Goal: Task Accomplishment & Management: Manage account settings

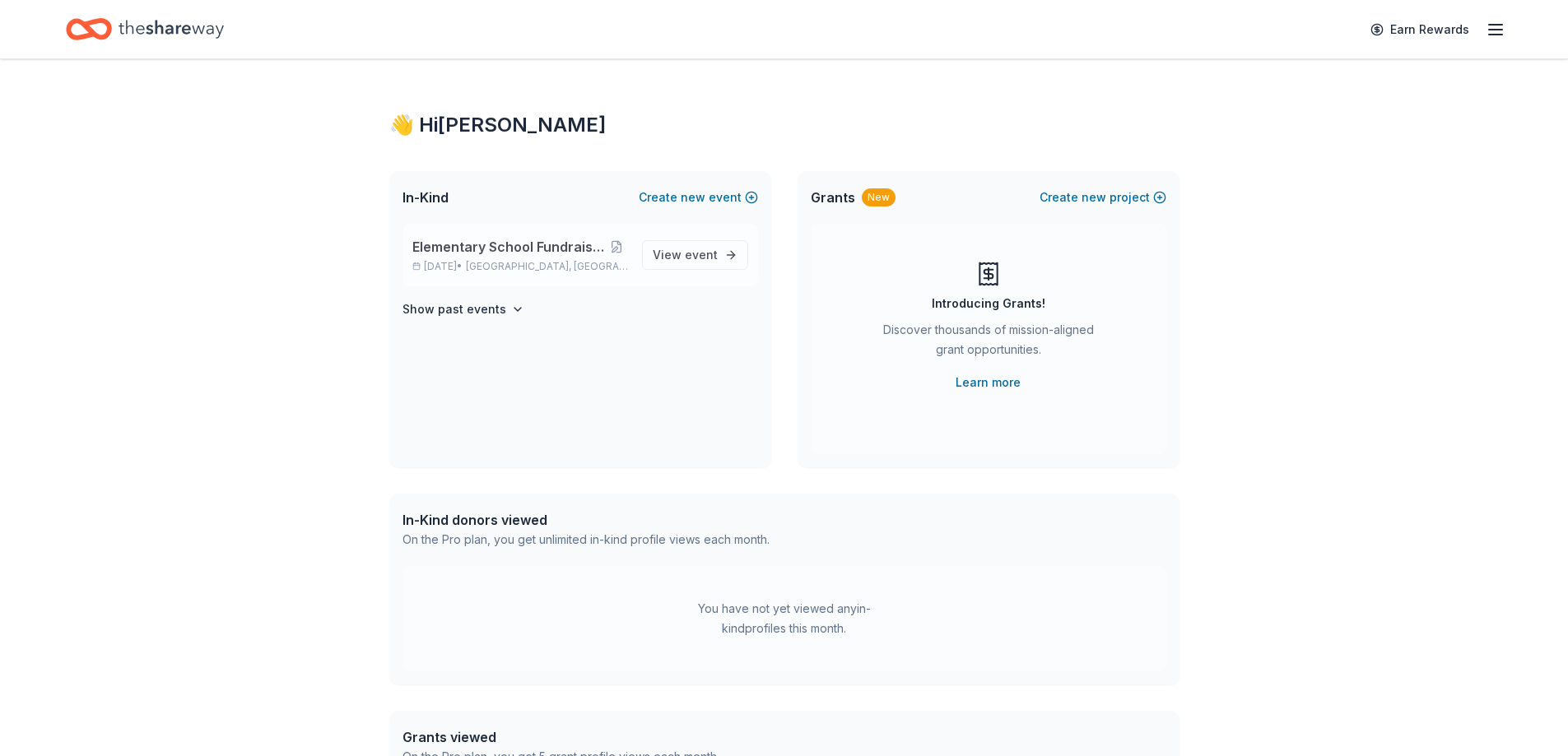
click at [578, 247] on span "Elementary School Fundraiser/ Tricky Tray" at bounding box center [509, 247] width 193 height 20
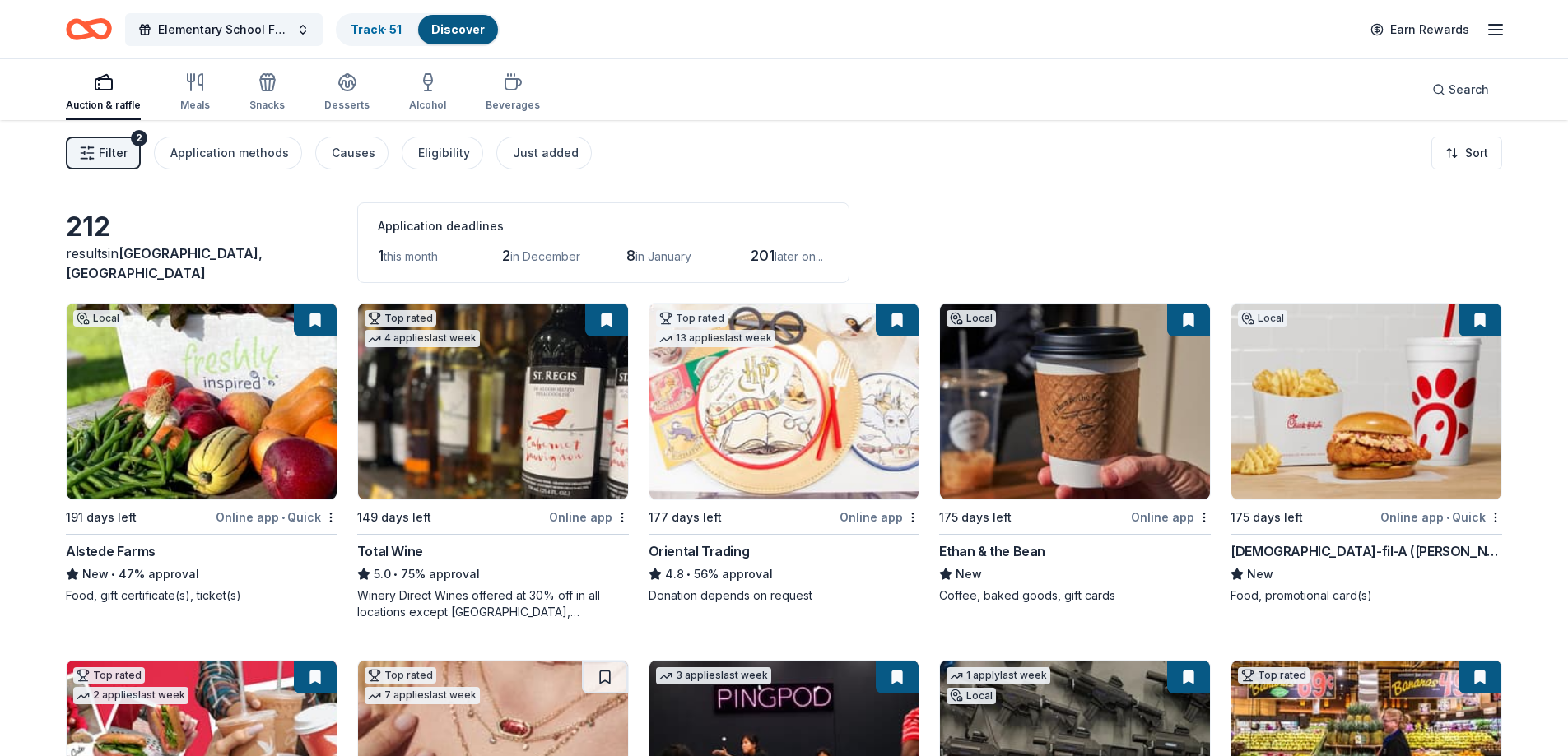
click at [93, 149] on icon "button" at bounding box center [87, 152] width 16 height 16
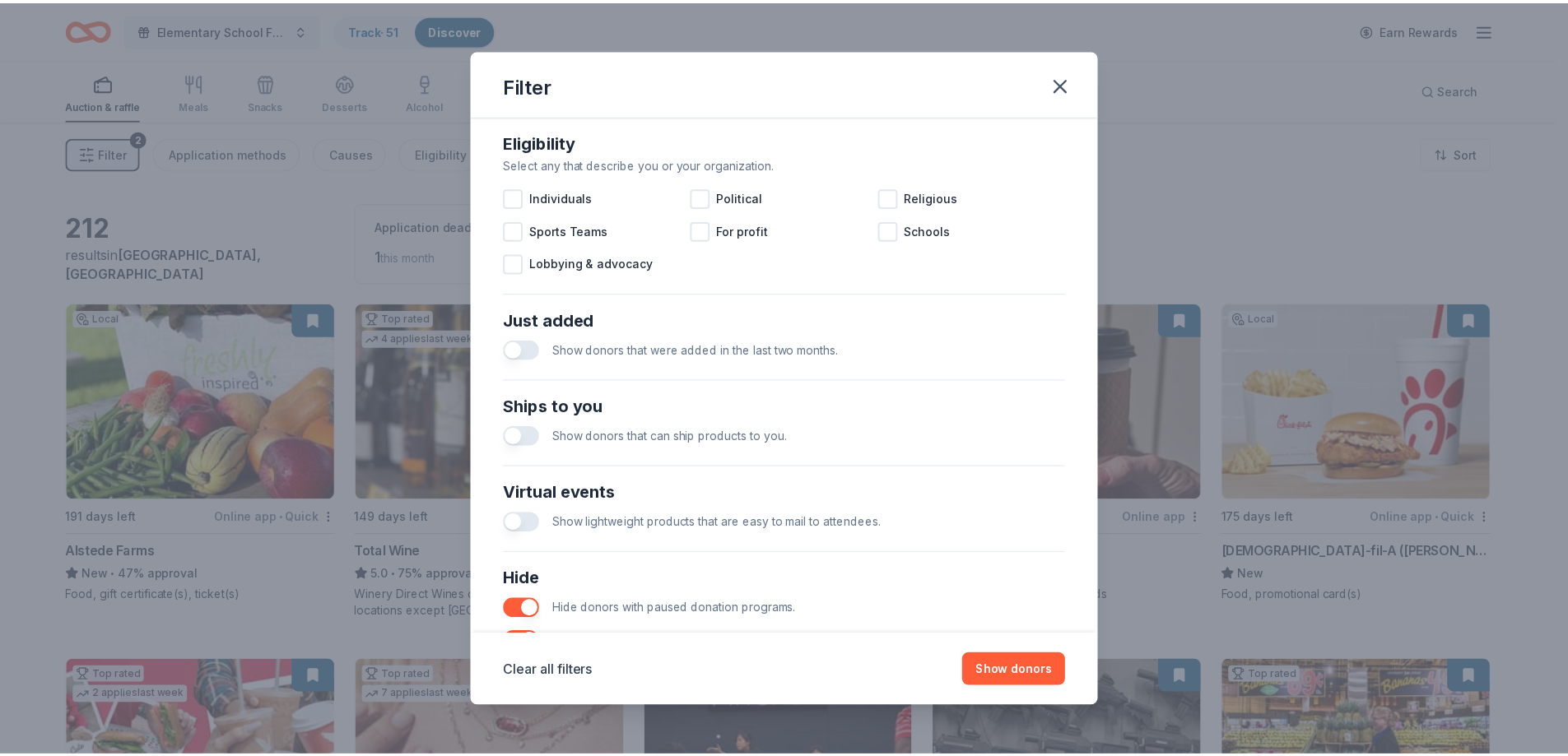
scroll to position [567, 0]
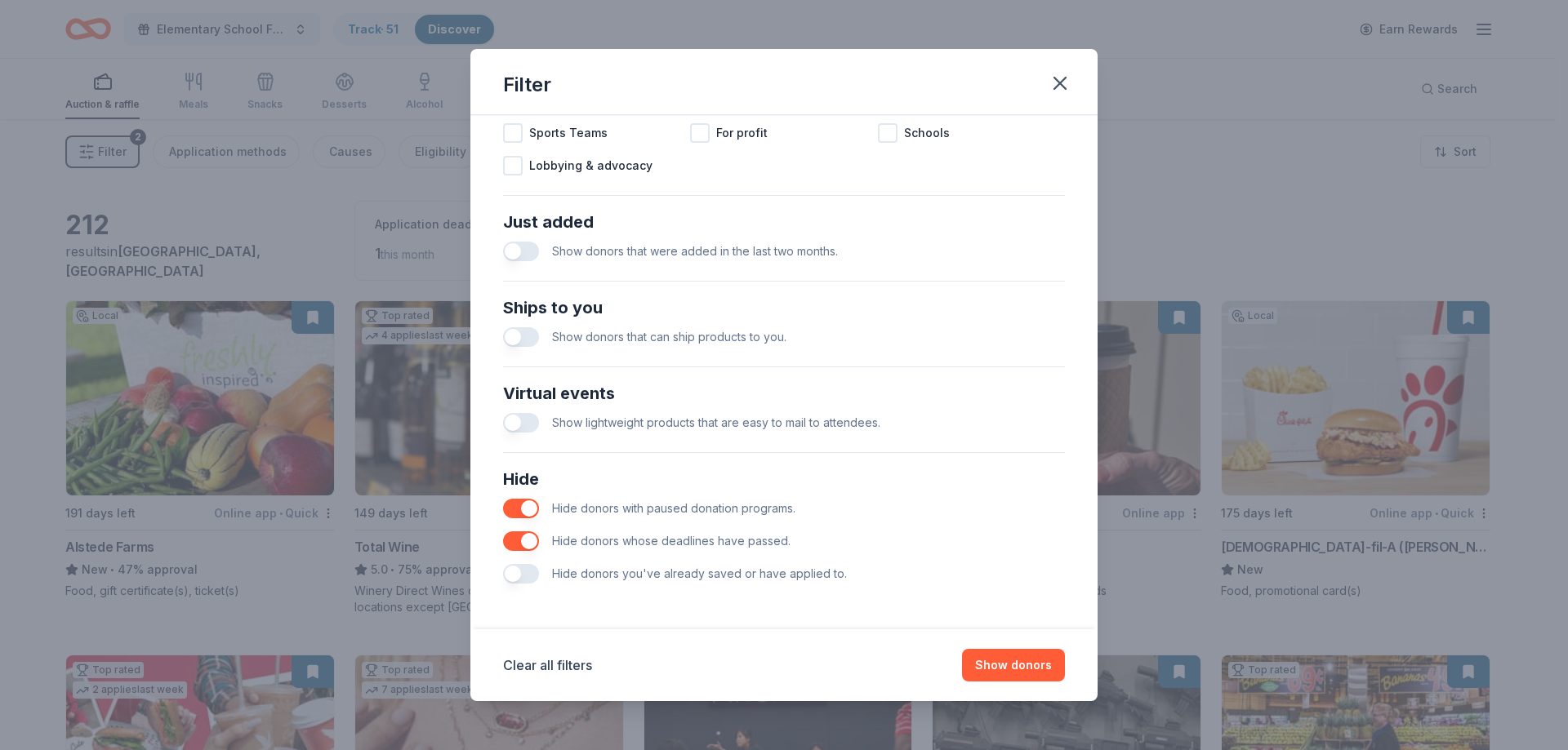
click at [522, 569] on button "button" at bounding box center [521, 573] width 36 height 20
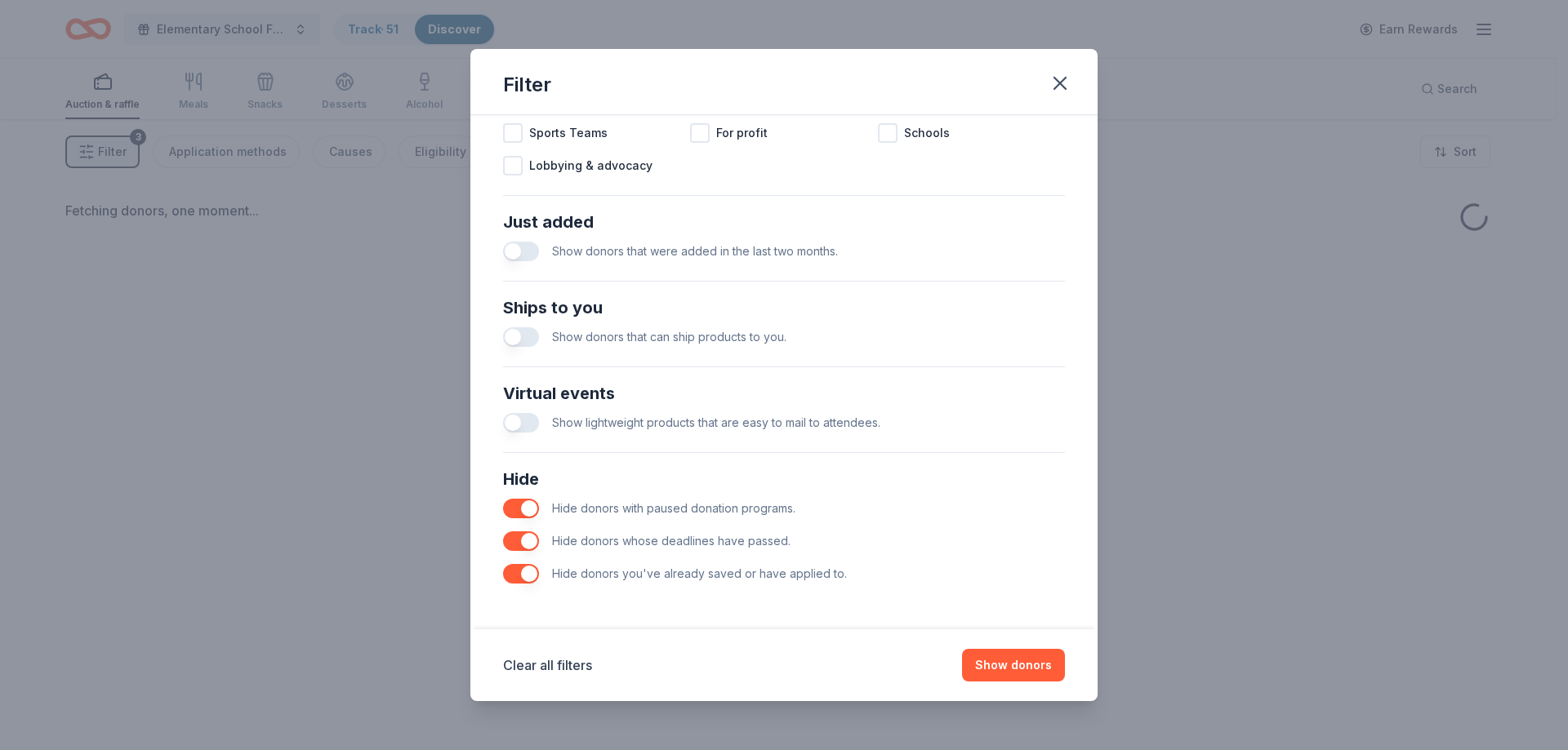
drag, startPoint x: 1010, startPoint y: 673, endPoint x: 1013, endPoint y: 654, distance: 19.2
click at [1010, 680] on button "Show donors" at bounding box center [1013, 665] width 103 height 33
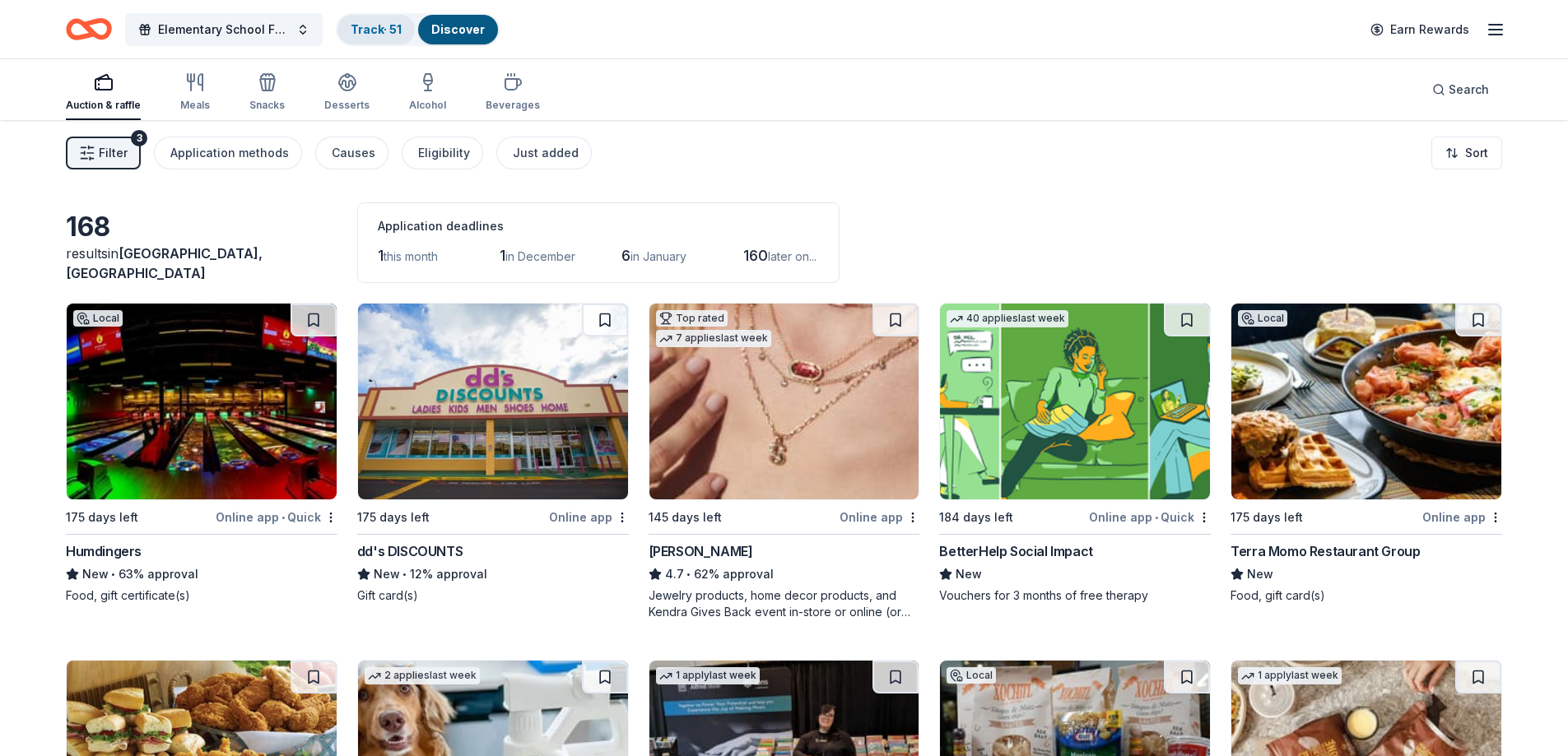
click at [385, 33] on link "Track · 51" at bounding box center [376, 29] width 51 height 14
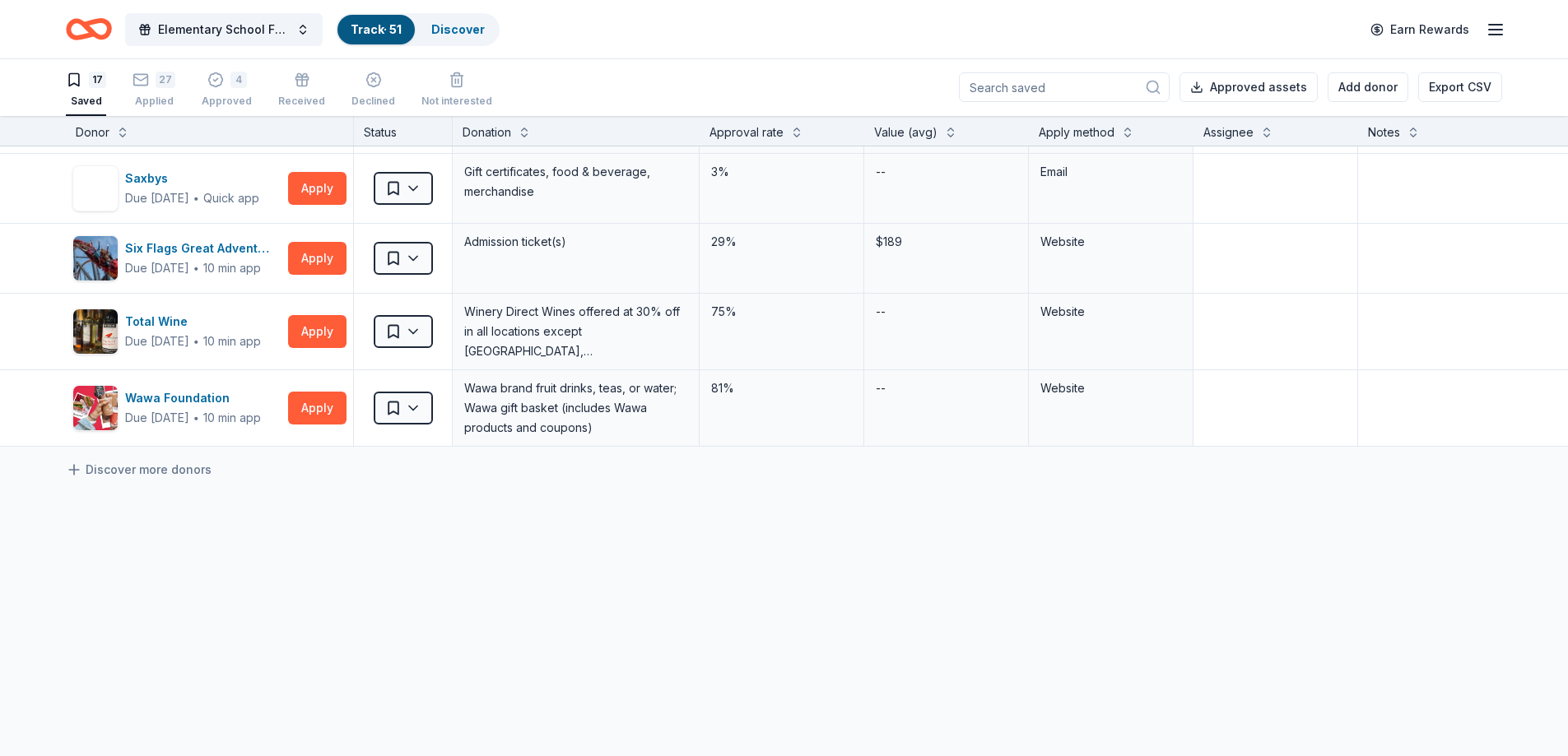
scroll to position [428, 0]
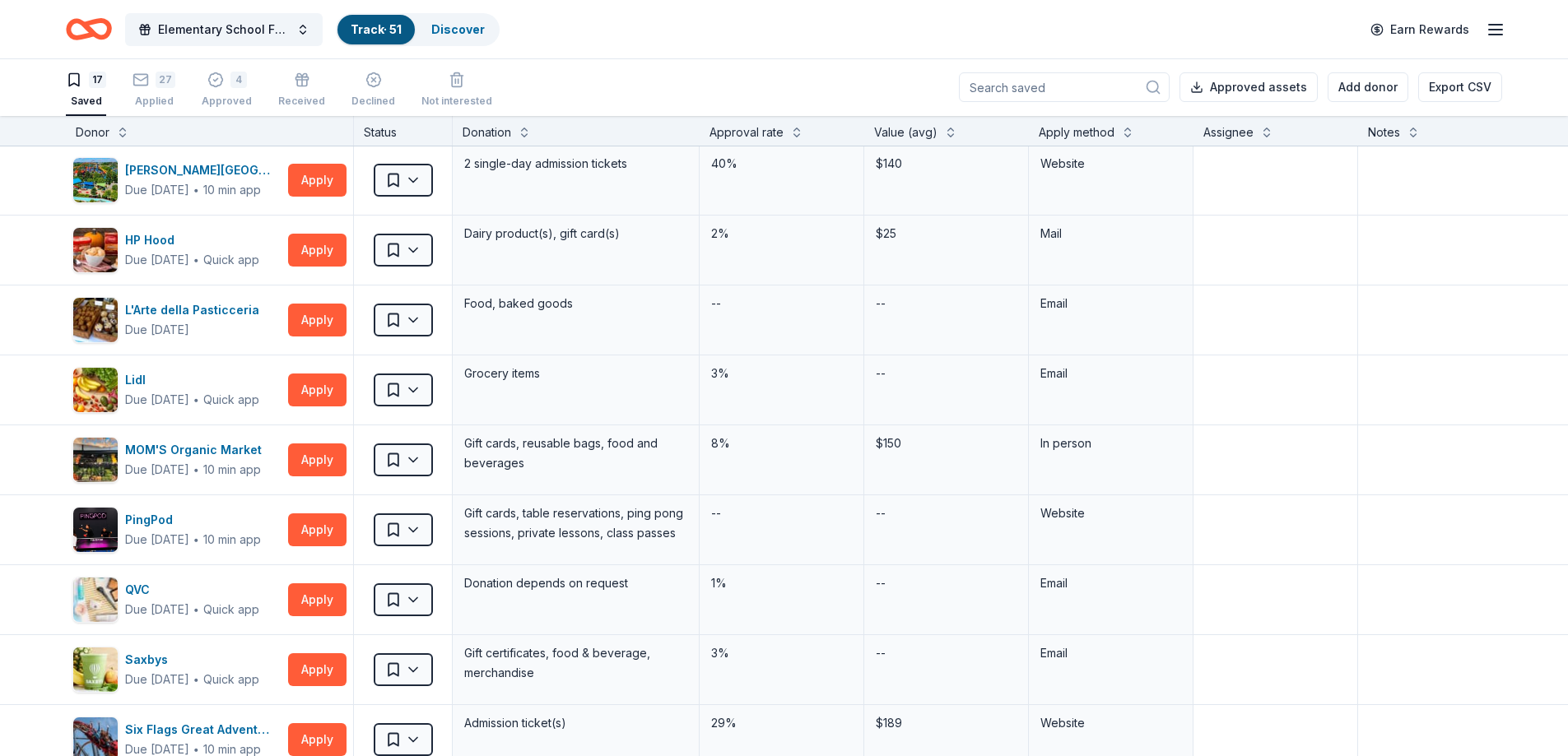
click at [173, 91] on div "17 Saved 27 Applied 4 Approved Received Declined Not interested" at bounding box center [279, 90] width 427 height 51
click at [166, 88] on div "27" at bounding box center [165, 79] width 20 height 16
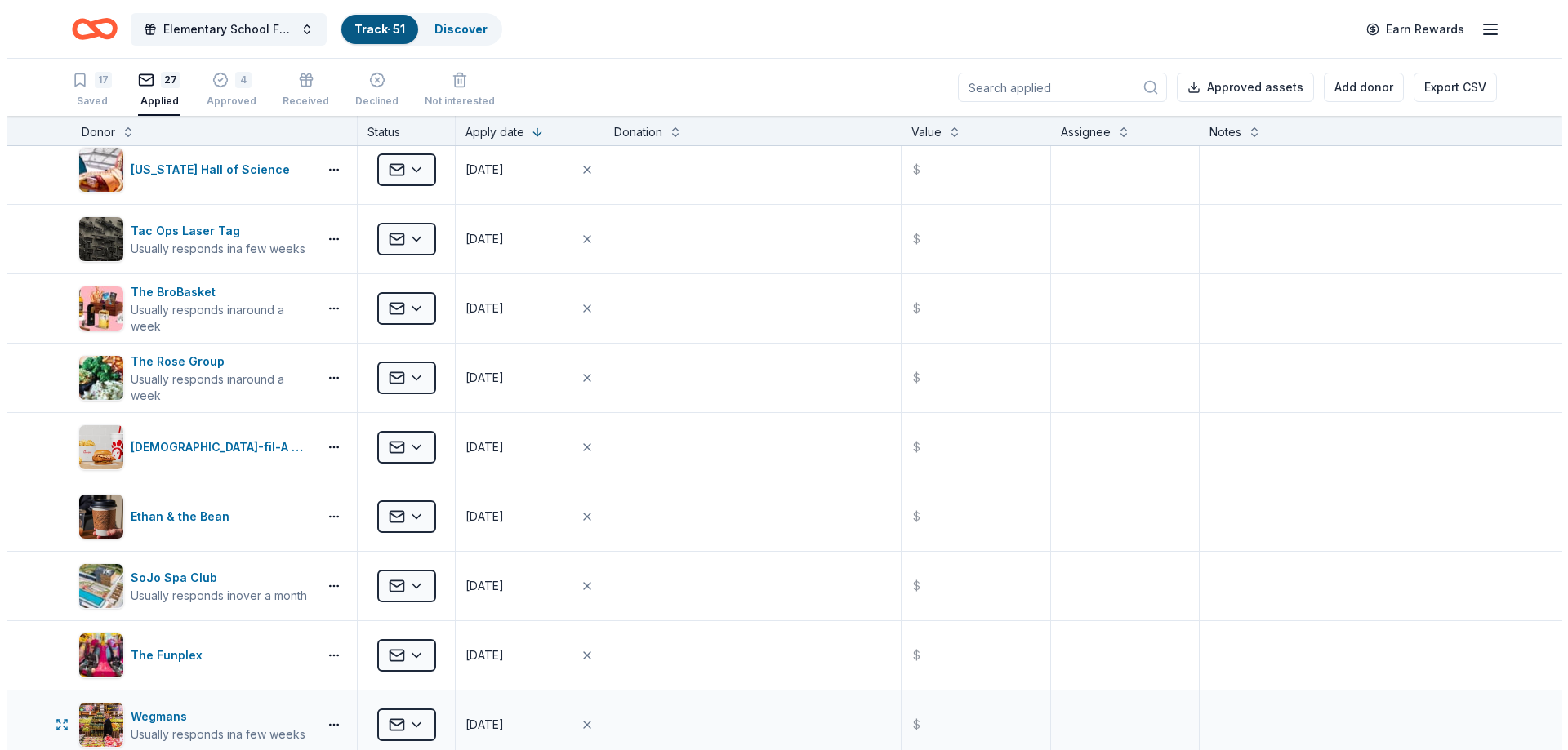
scroll to position [1249, 0]
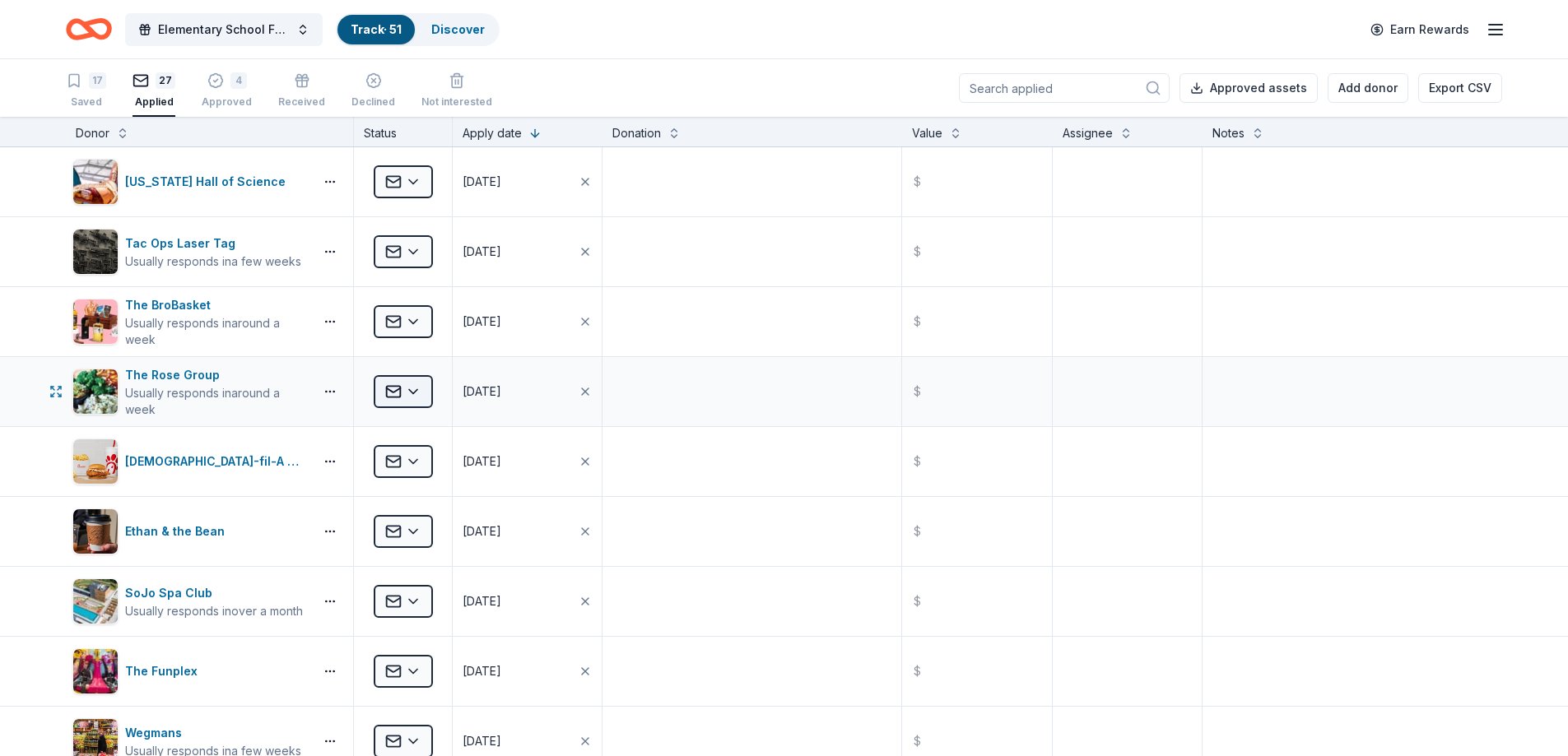
click at [410, 397] on html "Elementary School Fundraiser/ Tricky Tray Track · 51 Discover Earn Rewards 17 S…" at bounding box center [784, 378] width 1568 height 756
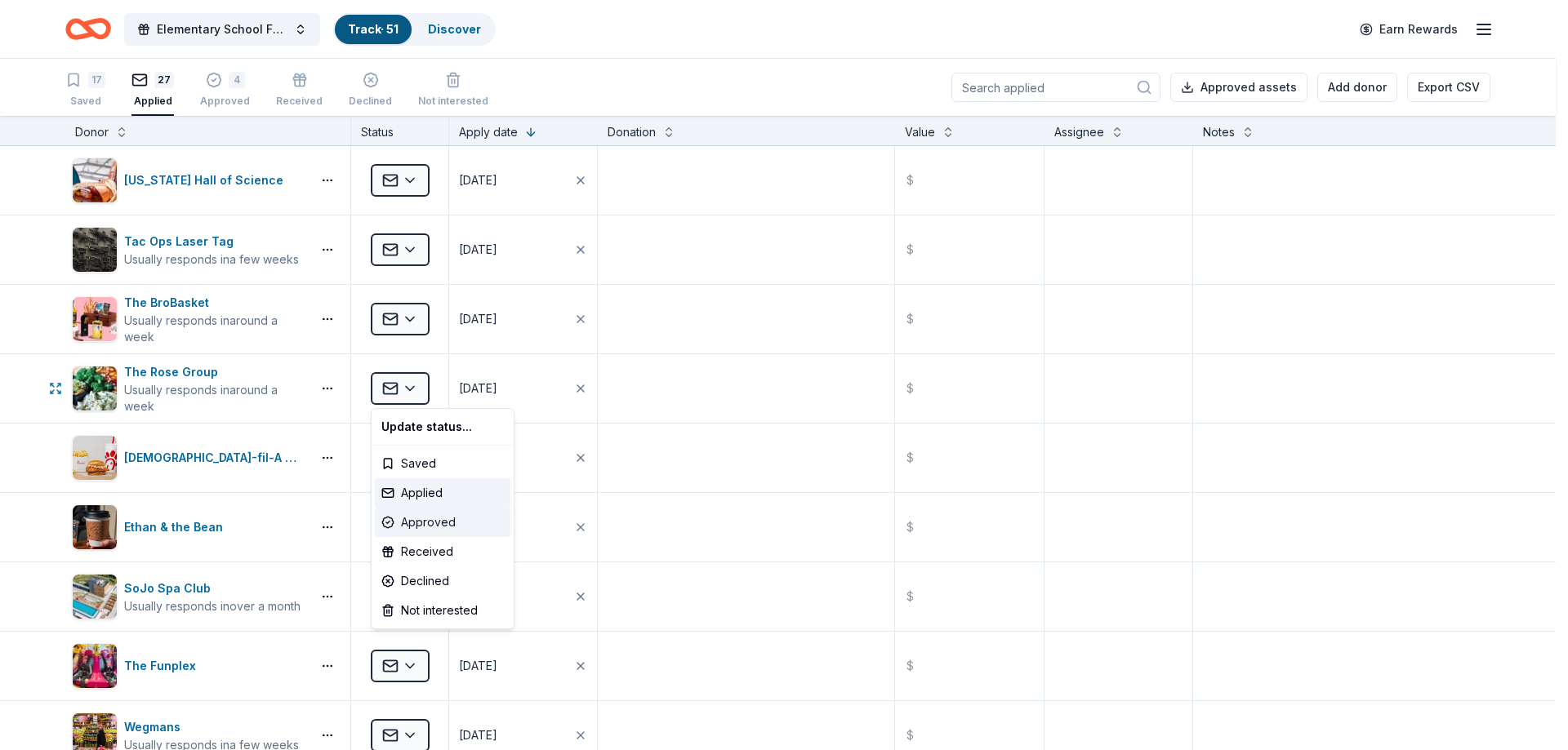
click at [429, 521] on div "Approved" at bounding box center [442, 522] width 135 height 29
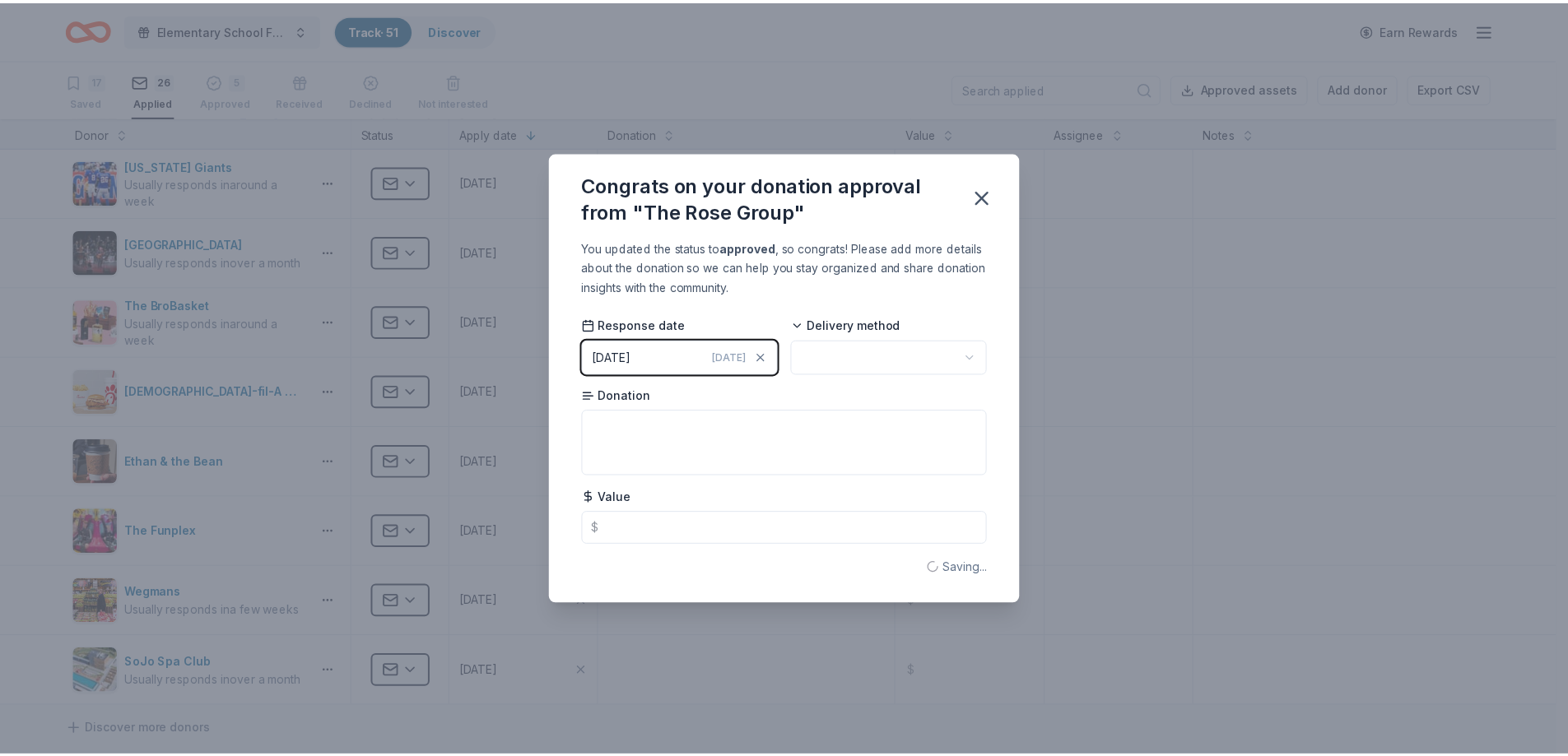
scroll to position [909, 0]
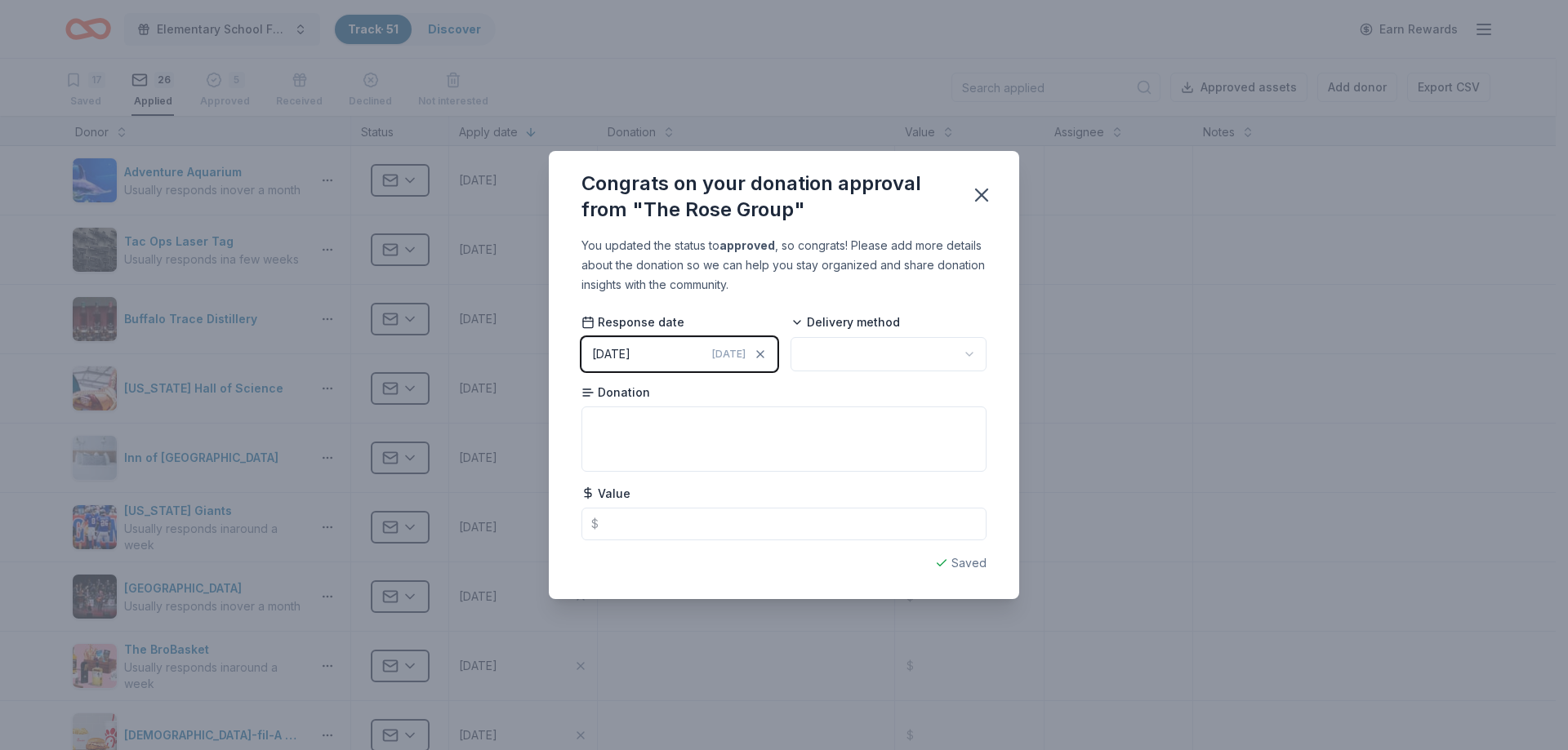
click at [893, 364] on html "Elementary School Fundraiser/ Tricky Tray Track · 51 Discover Earn Rewards 17 S…" at bounding box center [784, 375] width 1568 height 750
click at [991, 192] on icon "button" at bounding box center [982, 195] width 23 height 23
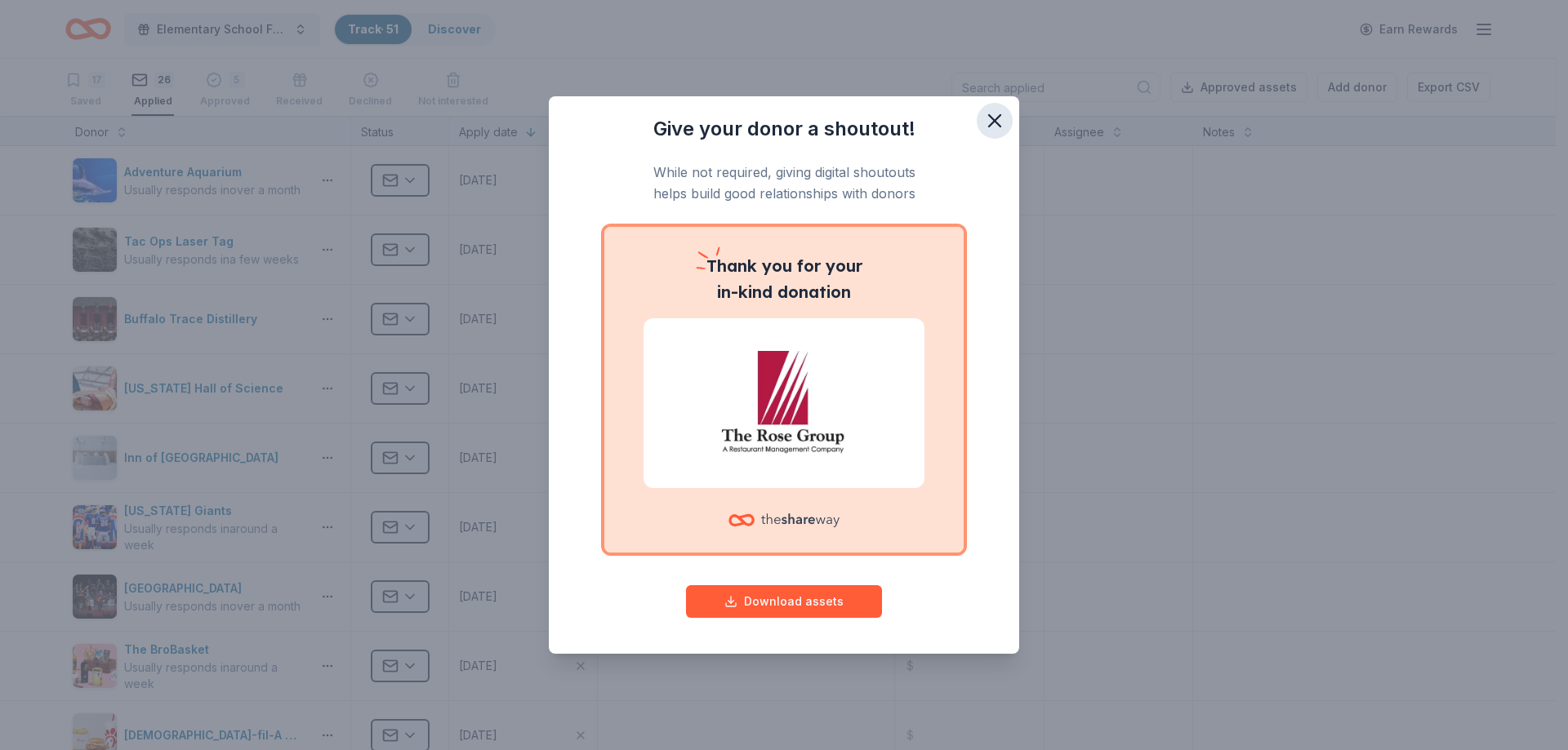
click at [998, 119] on icon "button" at bounding box center [995, 121] width 23 height 23
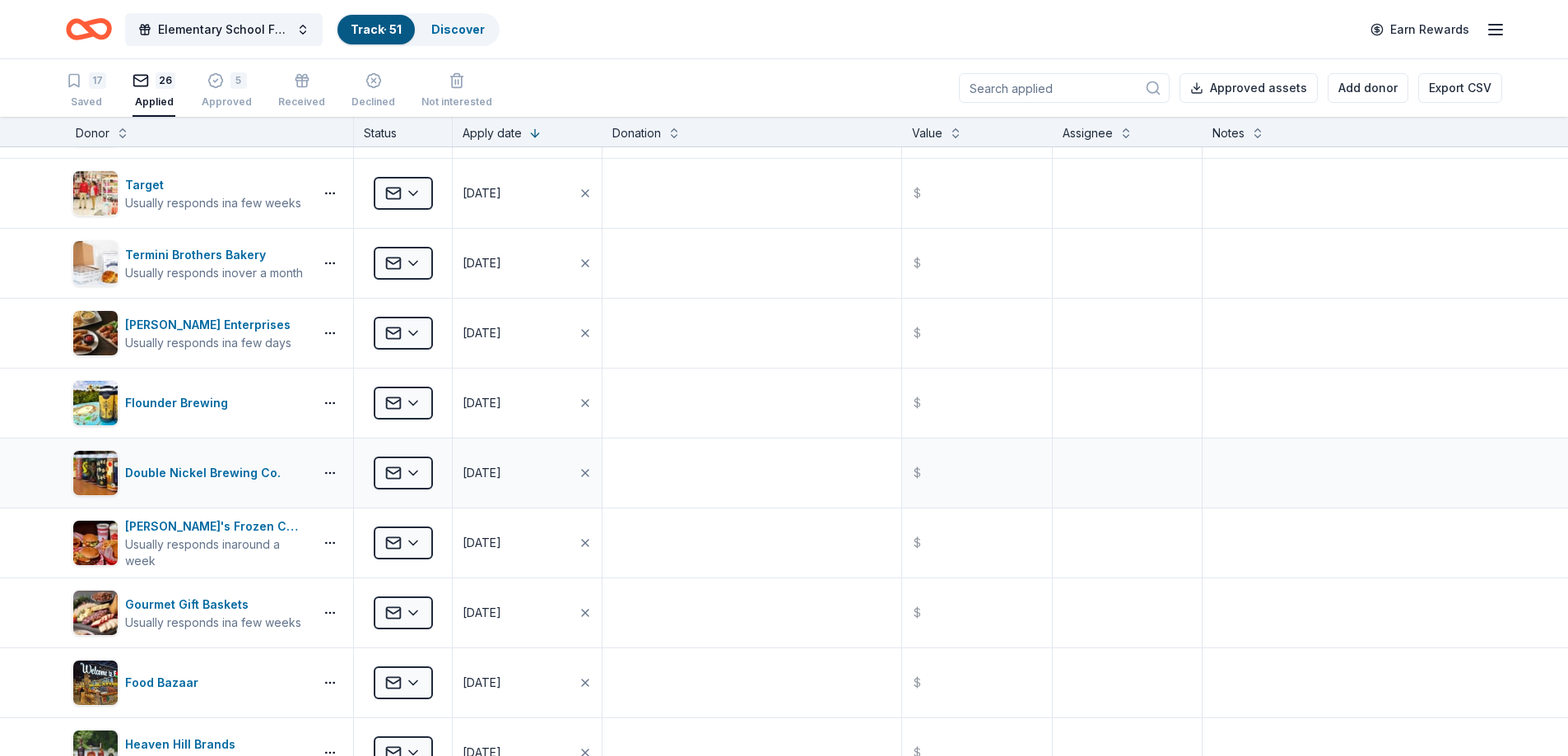
scroll to position [0, 0]
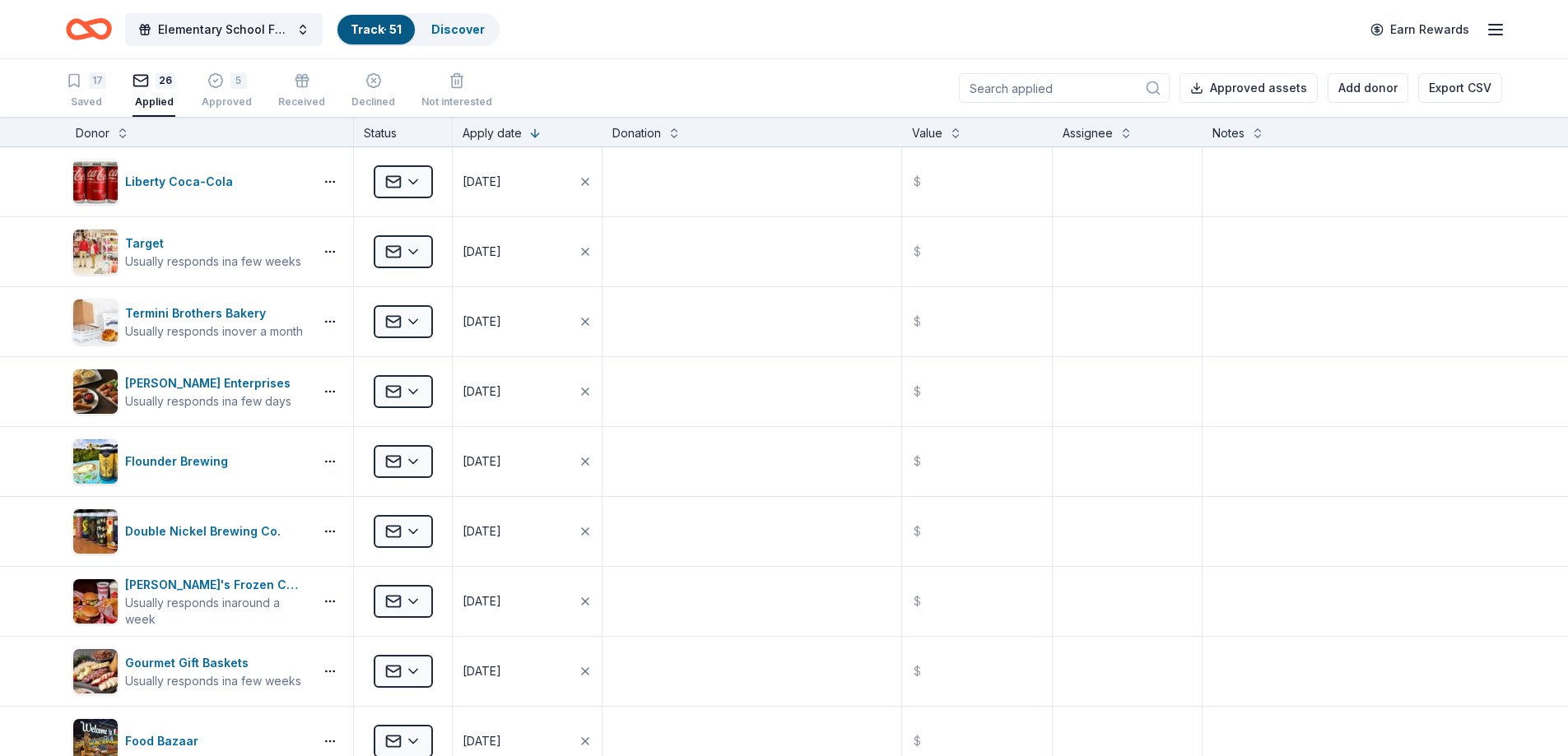
click at [787, 57] on div "Elementary School Fundraiser/ Tricky Tray Track · 51 Discover Earn Rewards" at bounding box center [784, 29] width 1568 height 58
click at [1168, 23] on div "Elementary School Fundraiser/ Tricky Tray Track · 51 Discover Earn Rewards" at bounding box center [784, 29] width 1437 height 39
click at [239, 100] on div "Approved" at bounding box center [227, 94] width 50 height 13
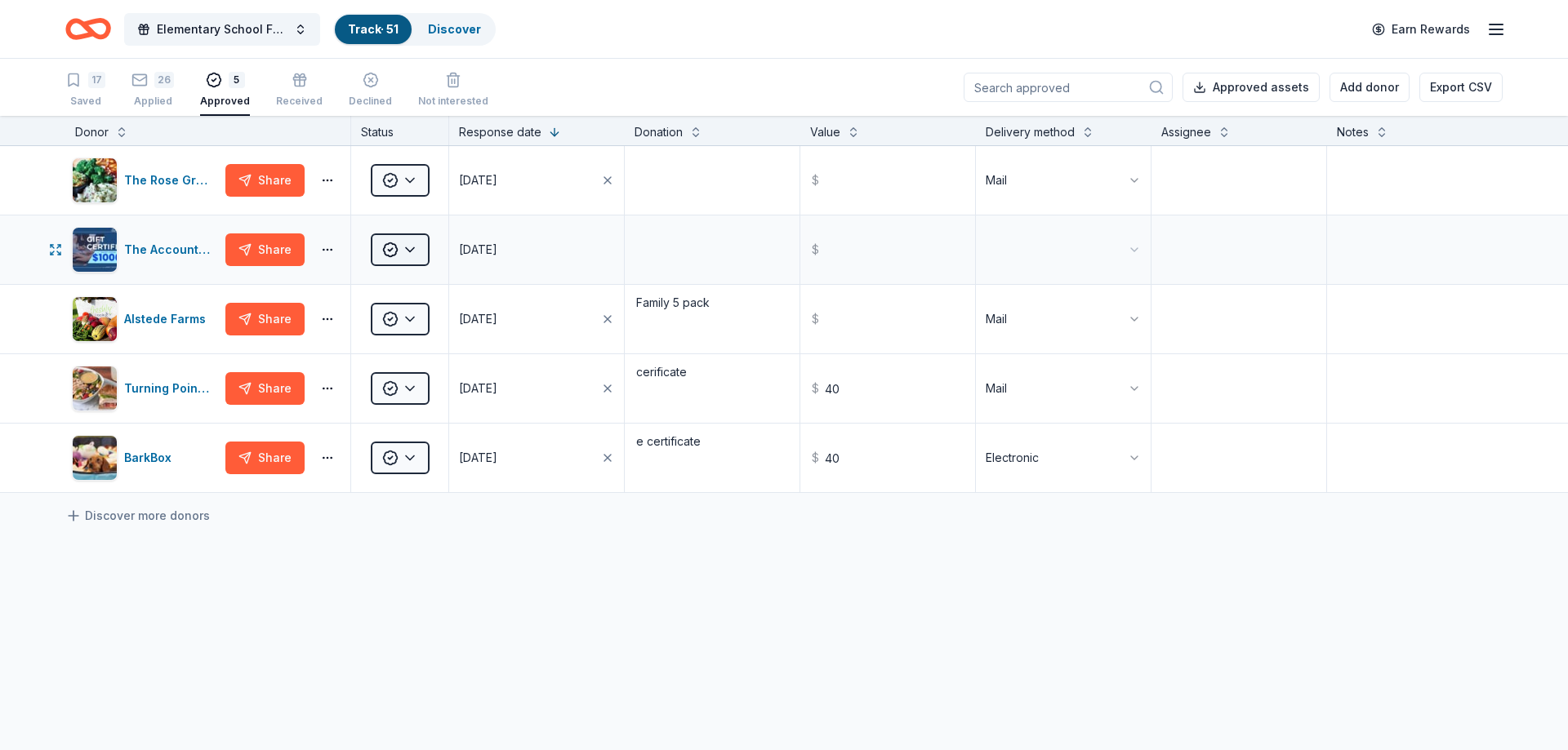
click at [406, 258] on html "Elementary School Fundraiser/ Tricky Tray Track · 51 Discover Earn Rewards 17 S…" at bounding box center [784, 375] width 1568 height 750
click at [408, 251] on html "Elementary School Fundraiser/ Tricky Tray Track · 51 Discover Earn Rewards 17 S…" at bounding box center [784, 375] width 1568 height 750
drag, startPoint x: 424, startPoint y: 321, endPoint x: 437, endPoint y: 284, distance: 39.2
click at [437, 284] on div "Update status... Received" at bounding box center [430, 306] width 119 height 75
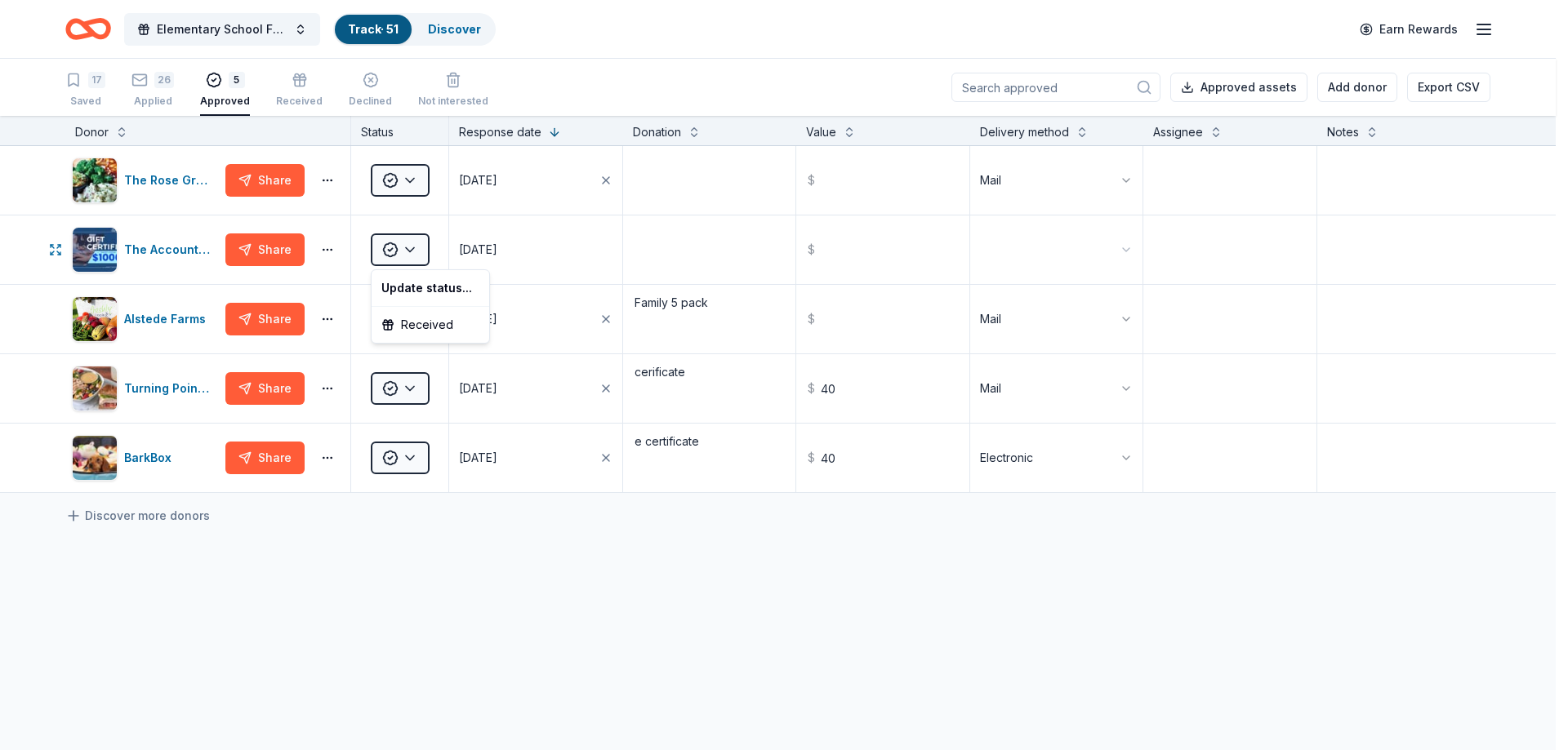
click at [687, 248] on html "Elementary School Fundraiser/ Tricky Tray Track · 51 Discover Earn Rewards 17 S…" at bounding box center [784, 375] width 1568 height 750
